Goal: Find specific page/section

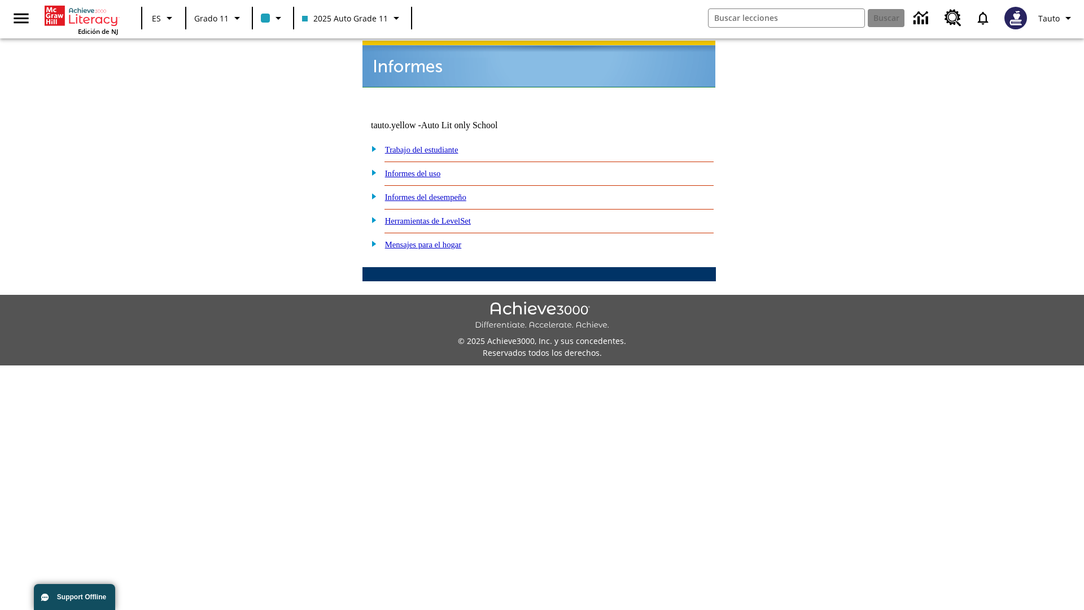
click at [422, 169] on link "Informes del uso" at bounding box center [413, 173] width 56 height 9
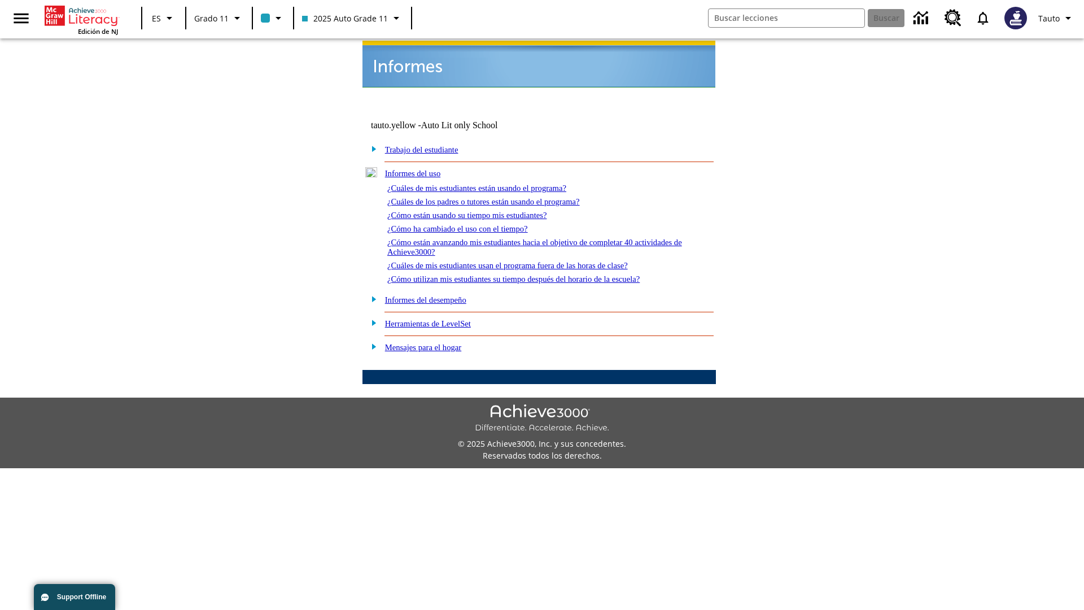
click at [492, 183] on link "¿Cuáles de mis estudiantes están usando el programa?" at bounding box center [476, 187] width 179 height 9
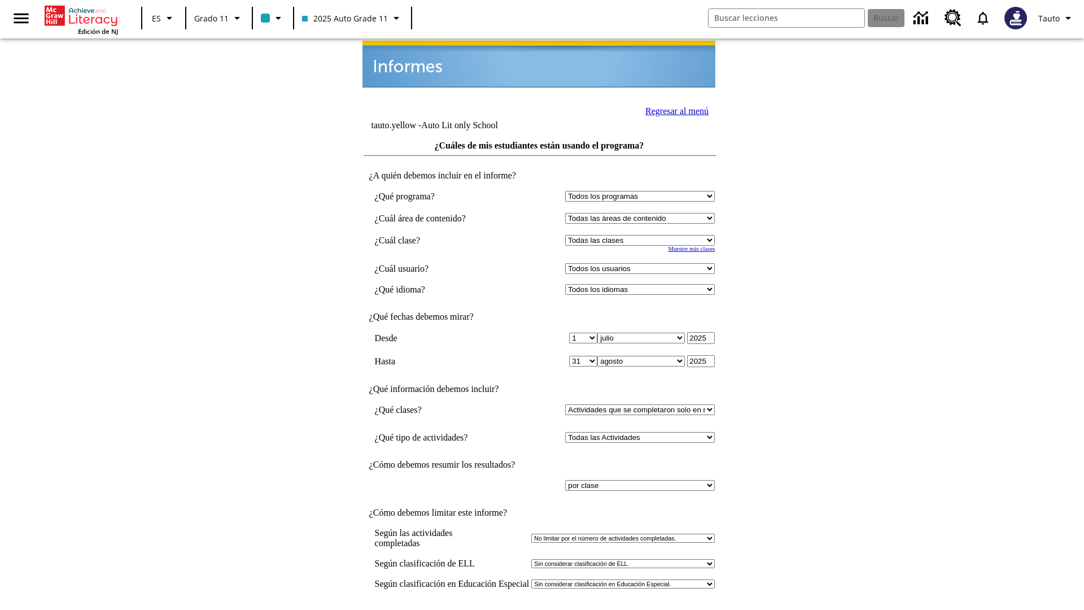
click at [673, 109] on link "Regresar al menú" at bounding box center [676, 111] width 63 height 10
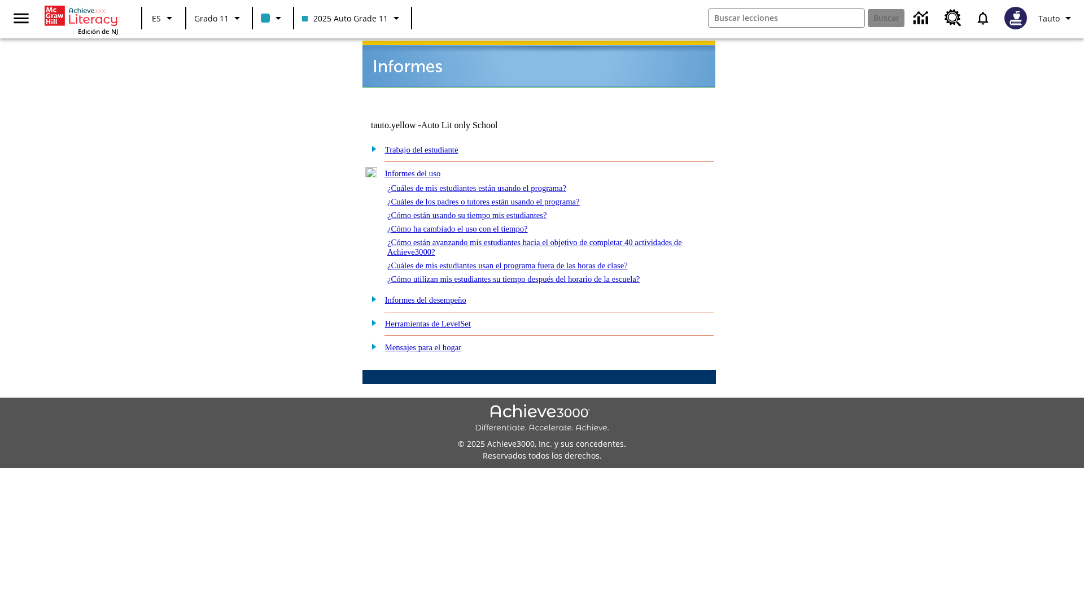
click at [480, 211] on link "¿Cómo están usando su tiempo mis estudiantes?" at bounding box center [467, 215] width 160 height 9
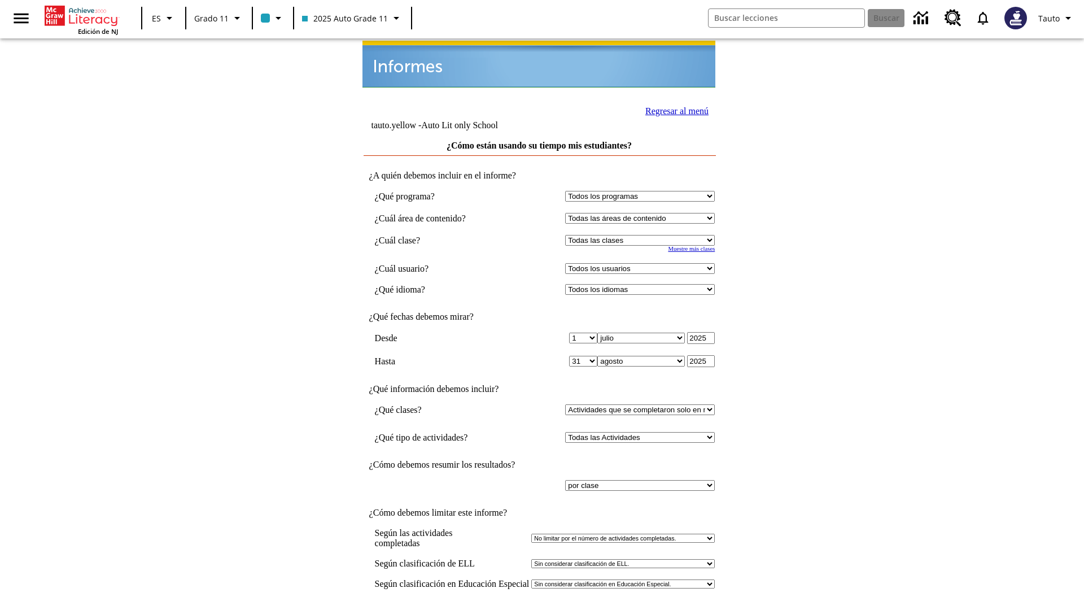
click at [540, 609] on input "Ver Informe" at bounding box center [539, 621] width 52 height 12
click at [673, 109] on link "Regresar al menú" at bounding box center [676, 111] width 63 height 10
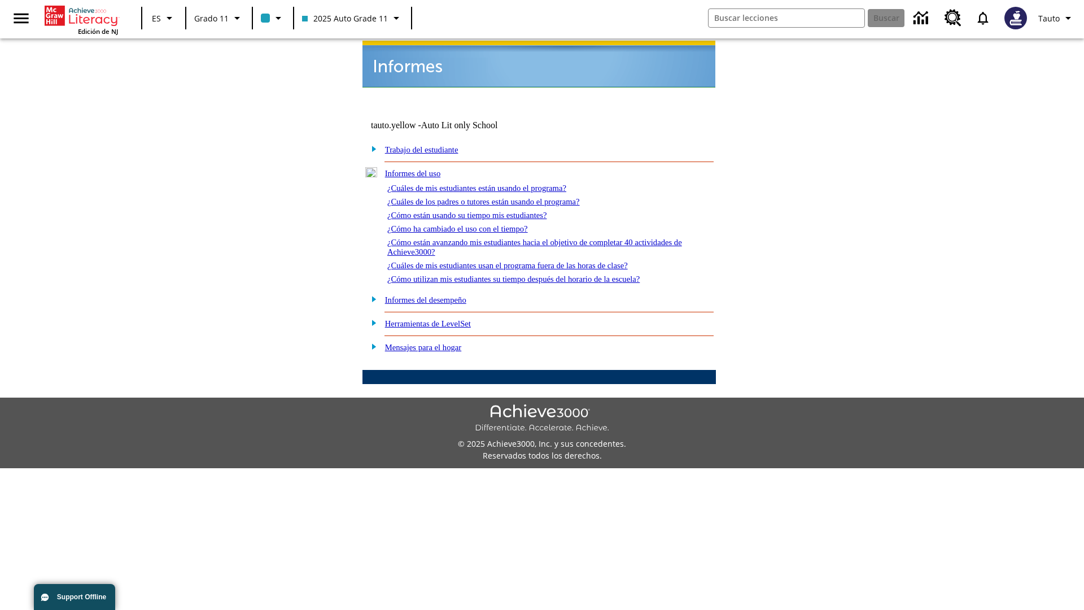
click at [533, 274] on link "¿Cómo utilizan mis estudiantes su tiempo después del horario de la escuela?" at bounding box center [513, 278] width 252 height 9
